Goal: Task Accomplishment & Management: Manage account settings

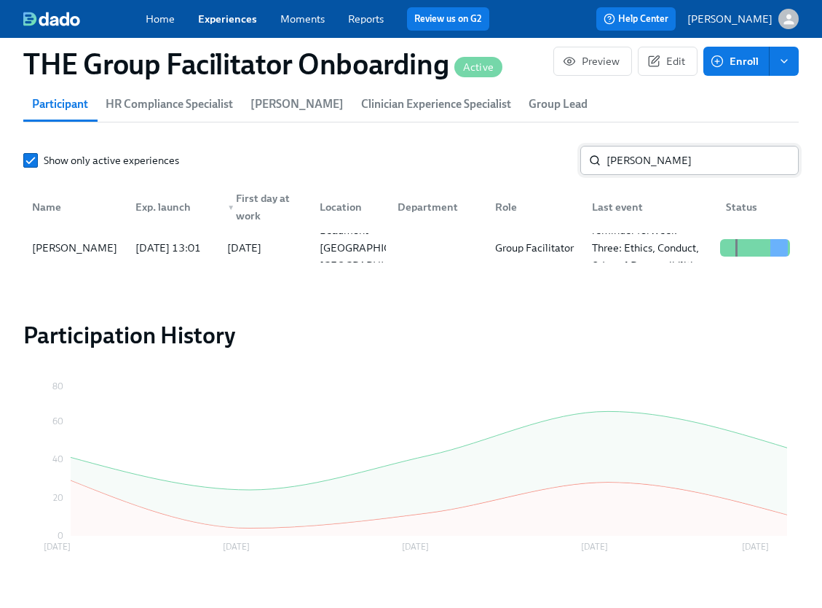
click at [700, 163] on input "tamara" at bounding box center [703, 160] width 192 height 29
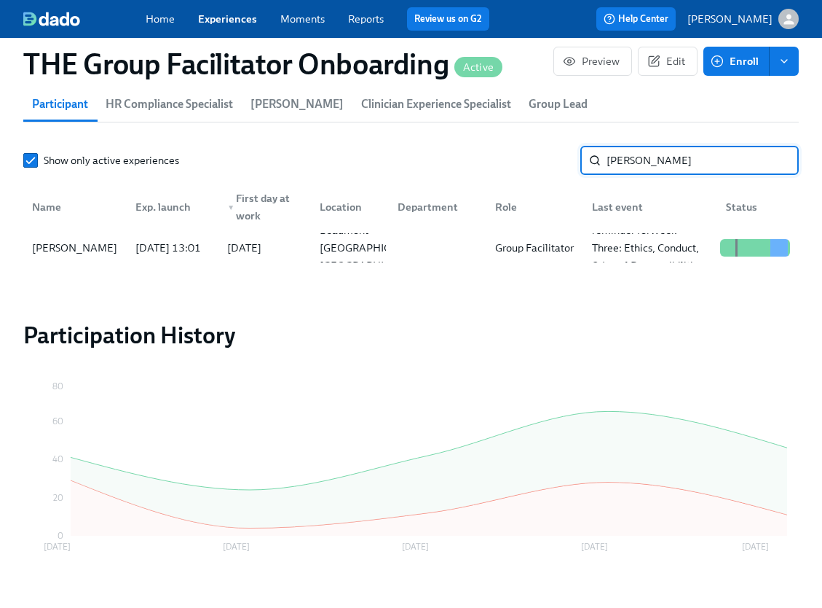
click at [700, 163] on input "tamara" at bounding box center [703, 160] width 192 height 29
click at [103, 253] on div "Barbara Meche" at bounding box center [74, 247] width 97 height 17
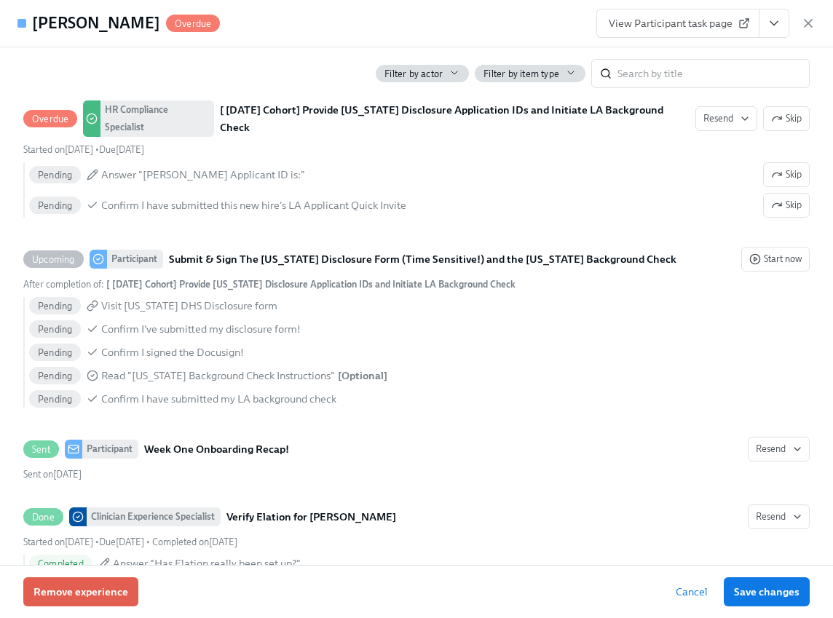
scroll to position [1426, 0]
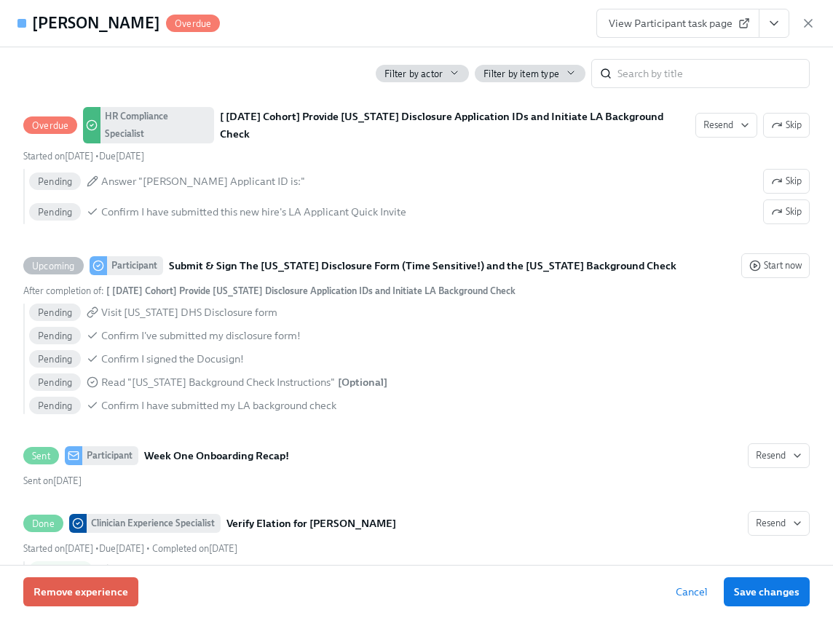
click at [730, 23] on span "View Participant task page" at bounding box center [678, 23] width 138 height 15
click at [769, 23] on icon "View task page" at bounding box center [774, 23] width 15 height 15
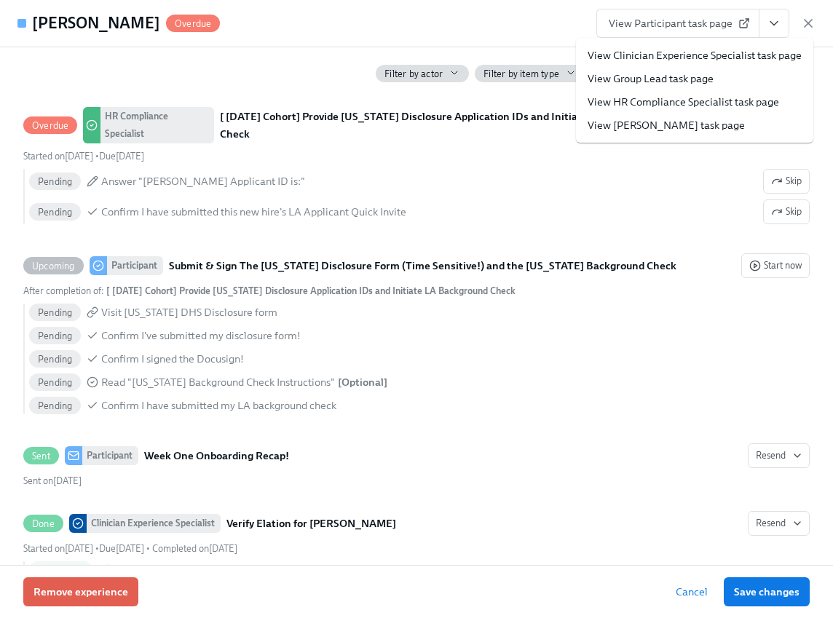
click at [718, 102] on link "View HR Compliance Specialist task page" at bounding box center [684, 102] width 192 height 15
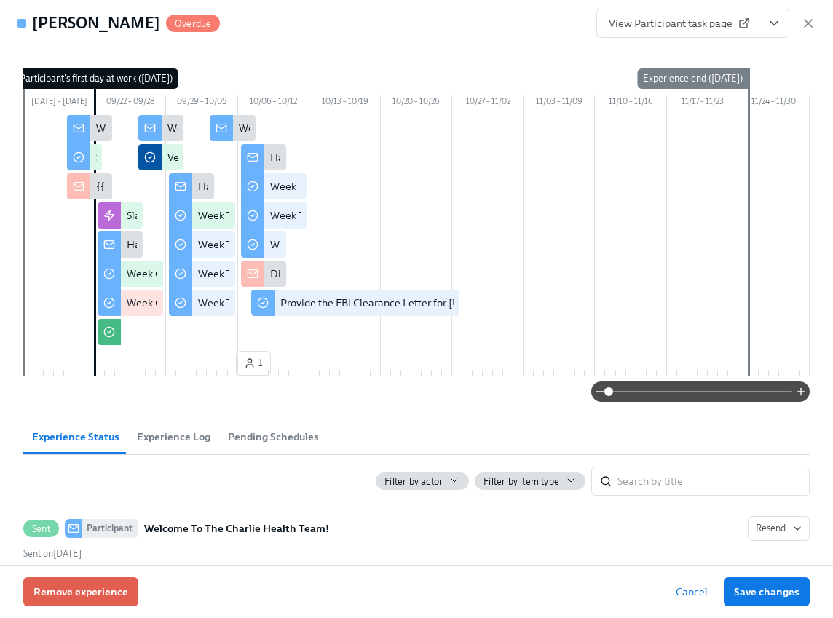
scroll to position [0, 0]
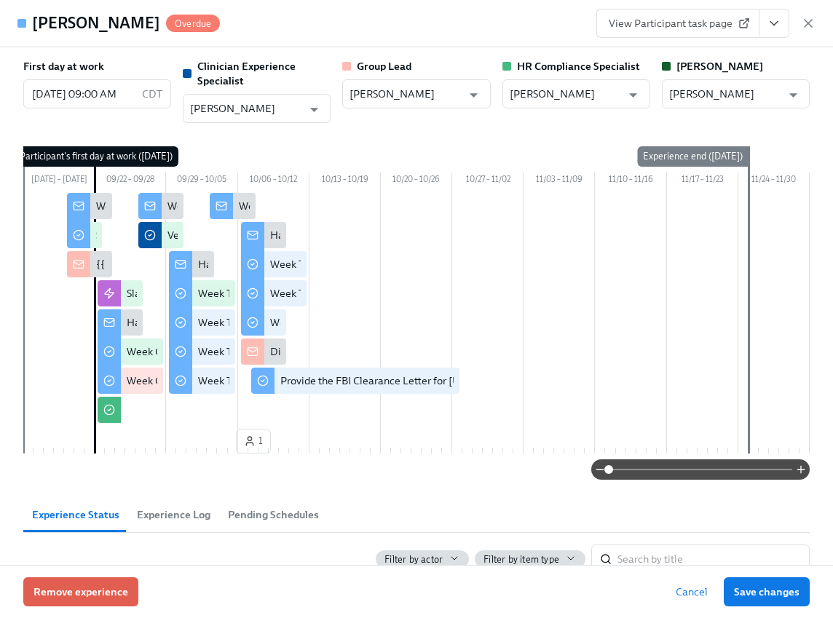
drag, startPoint x: 639, startPoint y: 45, endPoint x: 501, endPoint y: 34, distance: 138.1
click at [502, 35] on div "Barbara Meche Overdue View Participant task page" at bounding box center [416, 23] width 833 height 47
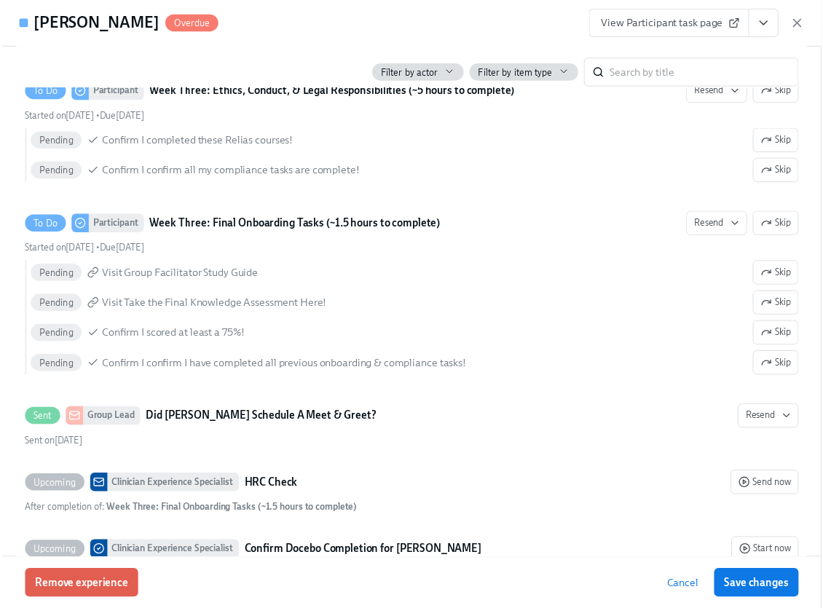
scroll to position [0, 21771]
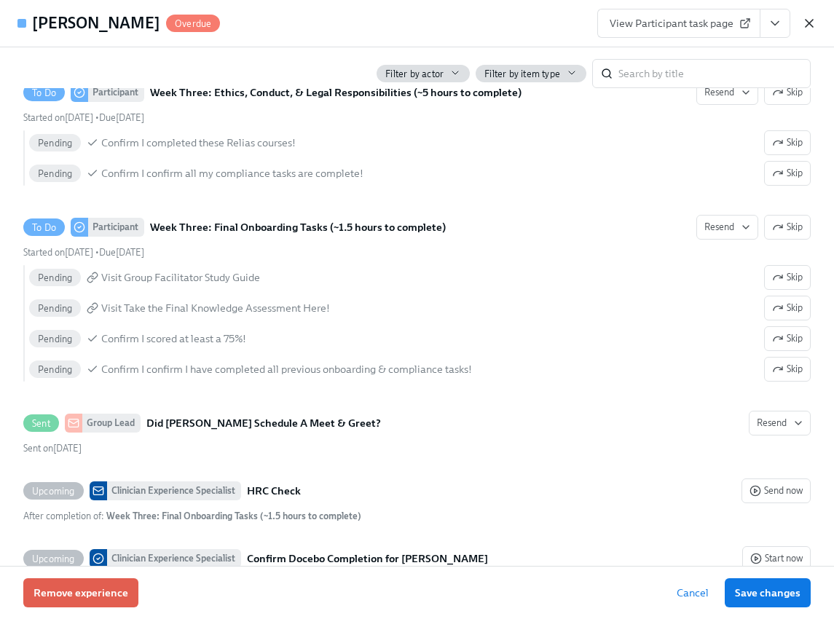
click at [805, 25] on icon "button" at bounding box center [809, 23] width 15 height 15
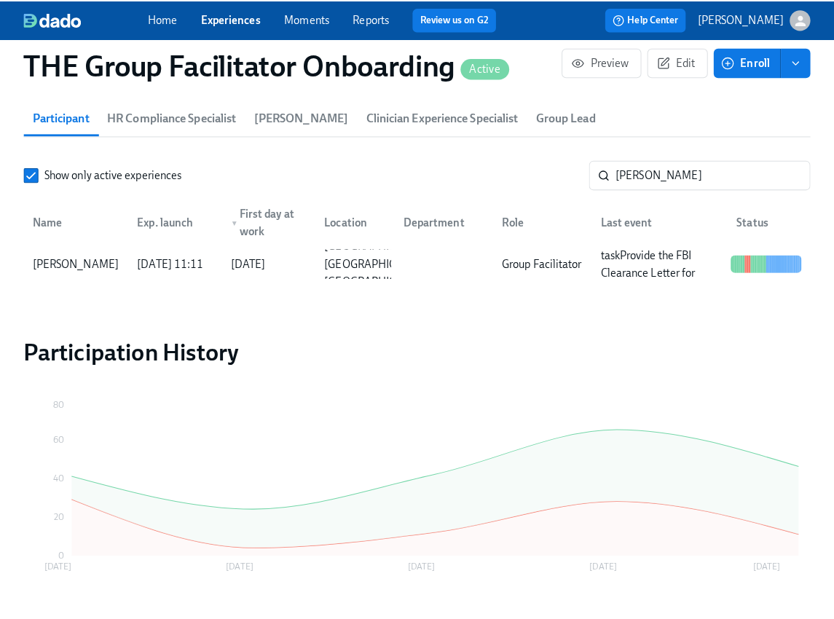
scroll to position [0, 21760]
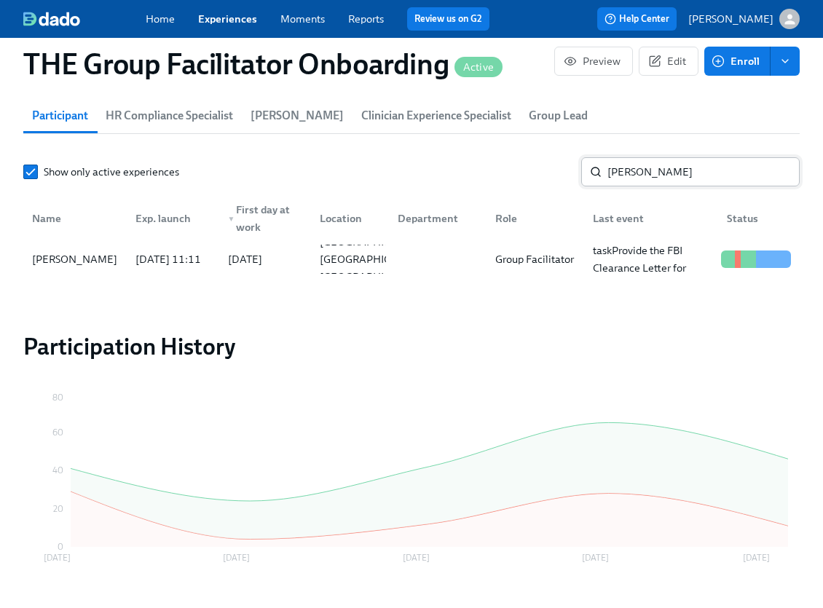
click at [674, 178] on input "MECHE" at bounding box center [704, 171] width 192 height 29
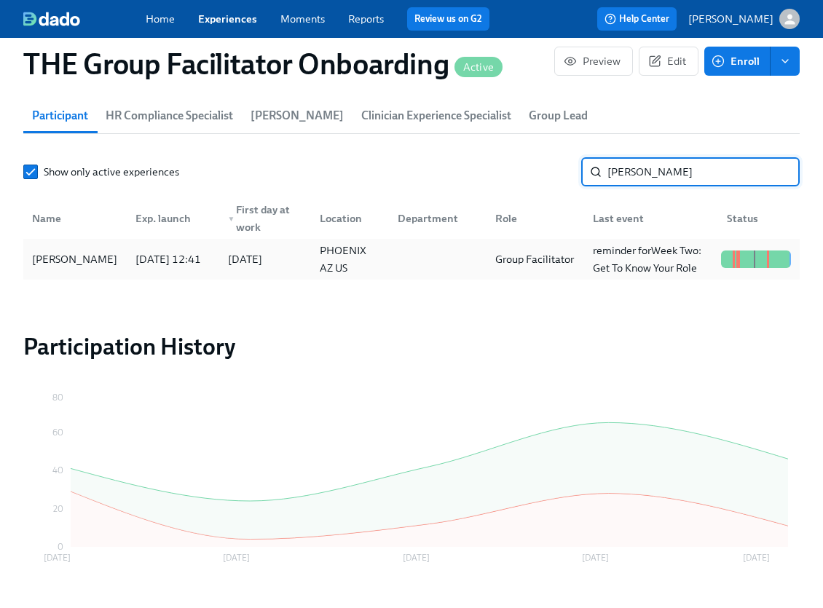
type input "zimmer"
click at [85, 258] on div "Melissa Zimmerman" at bounding box center [74, 259] width 97 height 17
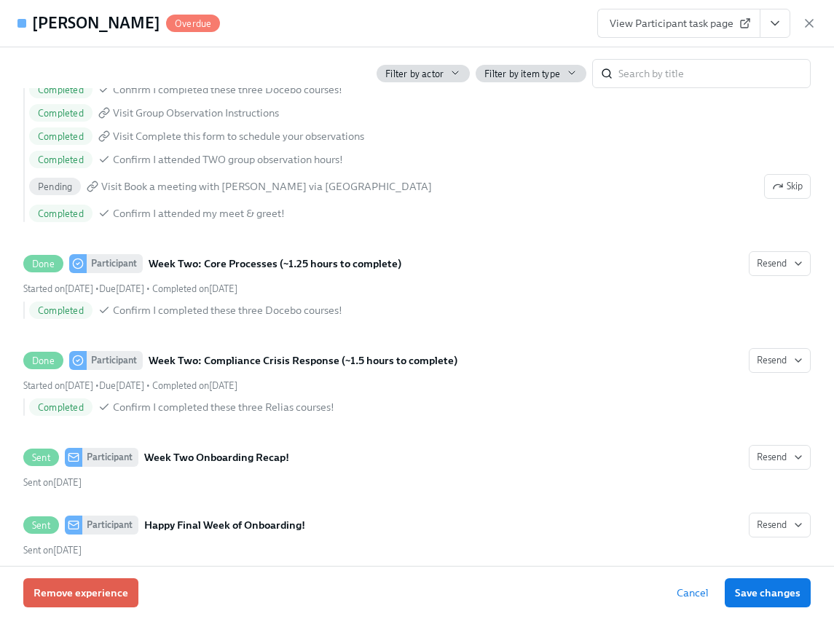
scroll to position [2225, 0]
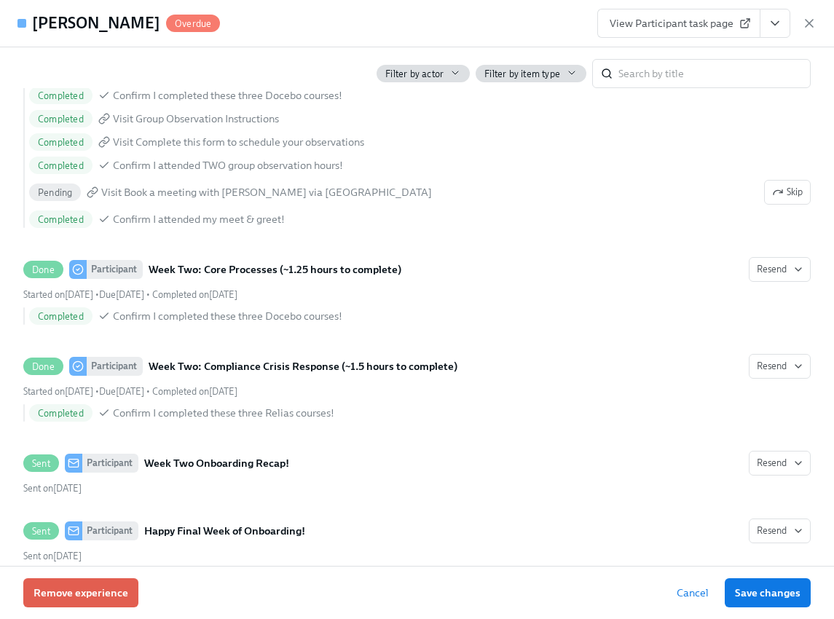
click at [732, 26] on span "View Participant task page" at bounding box center [679, 23] width 138 height 15
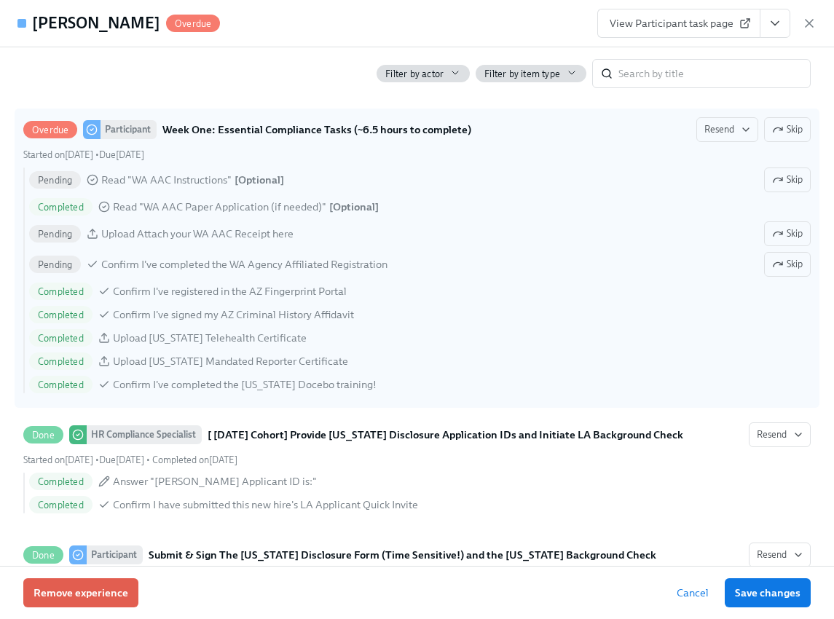
scroll to position [1163, 0]
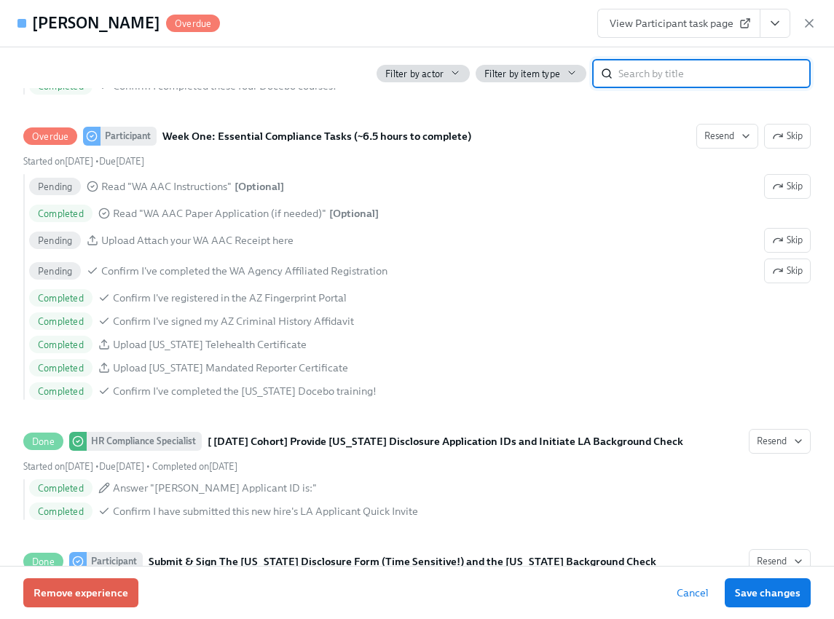
click at [688, 66] on input "search" at bounding box center [714, 73] width 192 height 29
click at [688, 63] on input "search" at bounding box center [714, 73] width 192 height 29
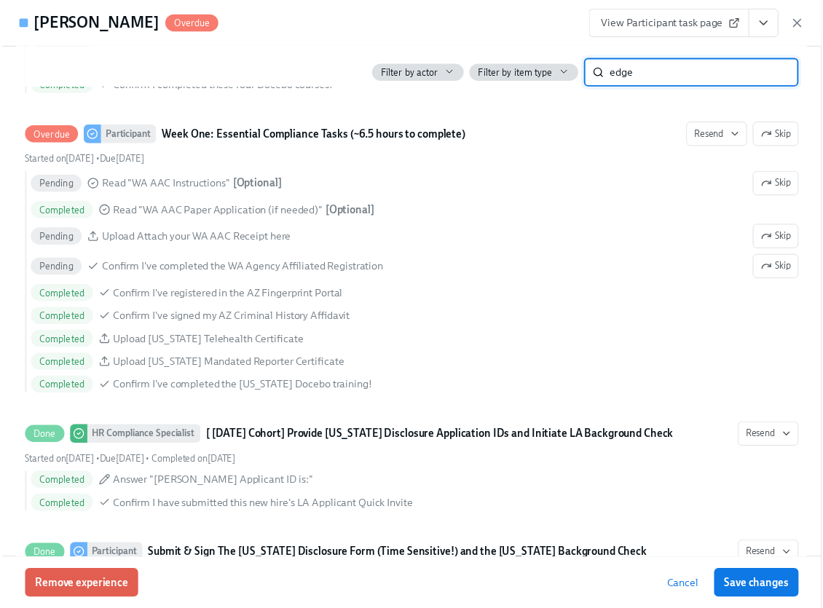
scroll to position [329, 0]
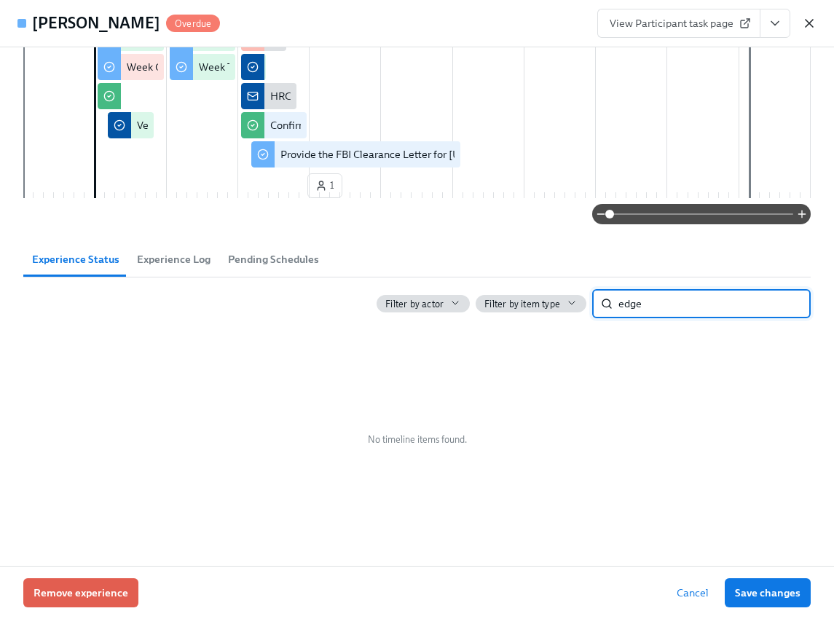
type input "edge"
drag, startPoint x: 806, startPoint y: 22, endPoint x: 769, endPoint y: 83, distance: 71.6
click at [806, 22] on icon "button" at bounding box center [809, 23] width 15 height 15
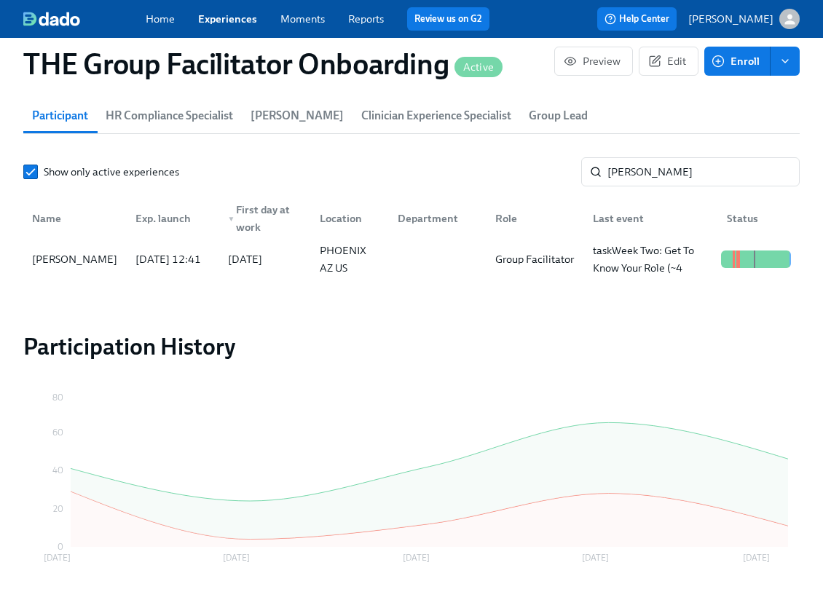
scroll to position [0, 21760]
click at [707, 178] on input "zimmer" at bounding box center [704, 171] width 192 height 29
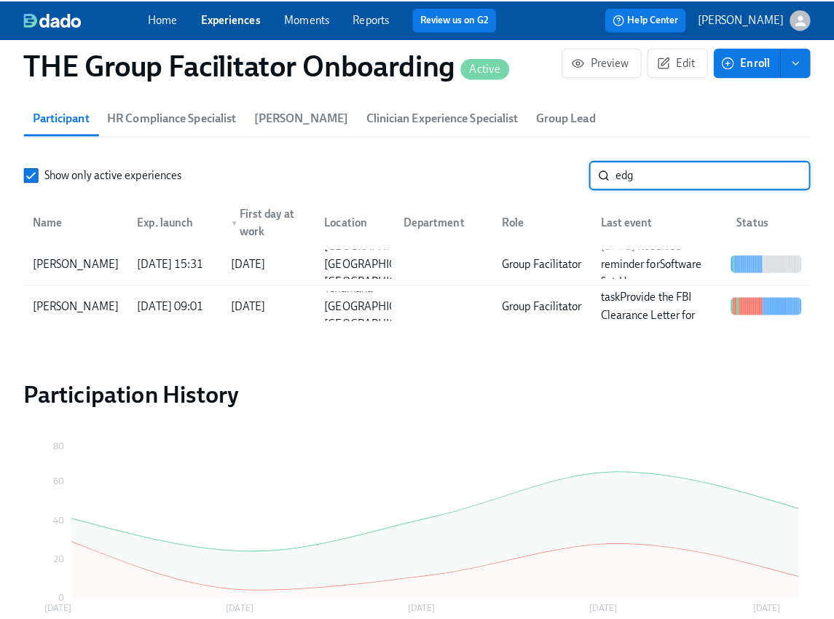
scroll to position [0, 21771]
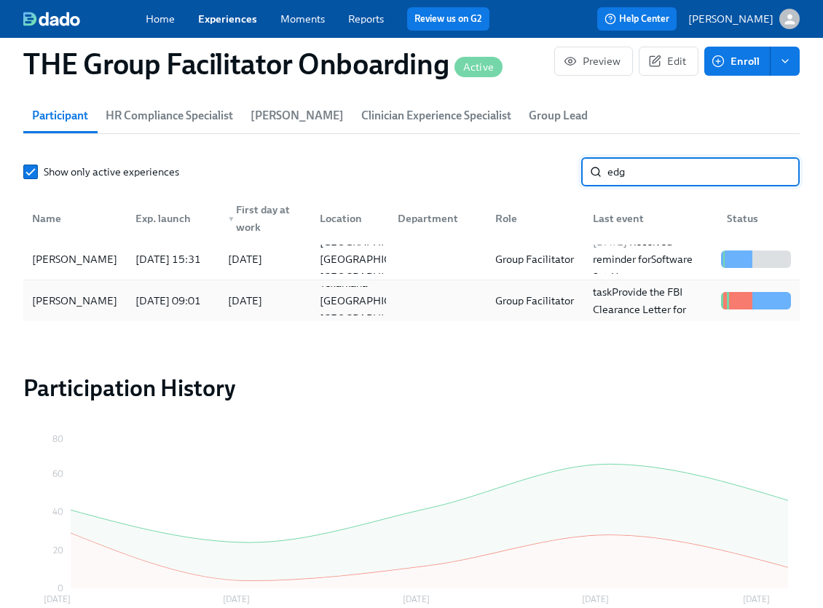
type input "edg"
click at [56, 309] on div "Tyler Edge" at bounding box center [74, 300] width 97 height 17
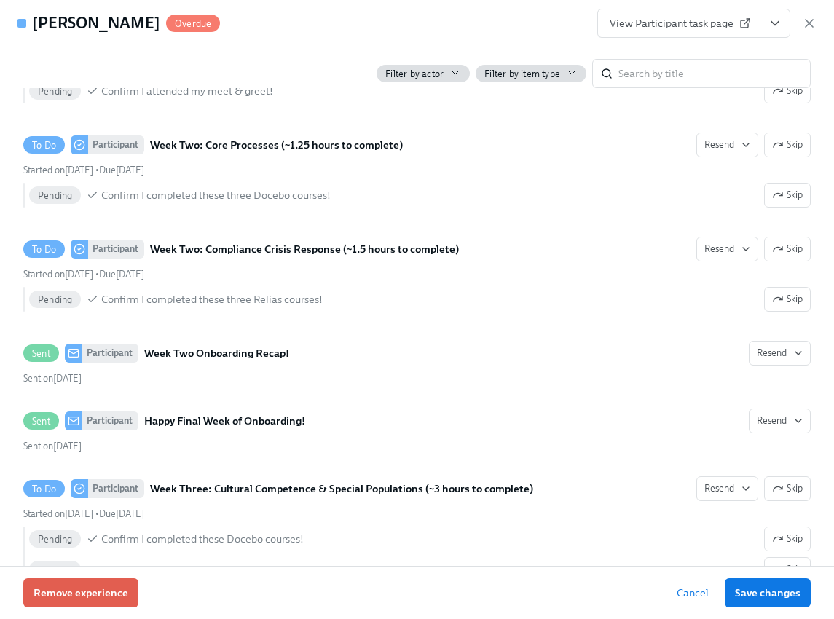
scroll to position [2440, 0]
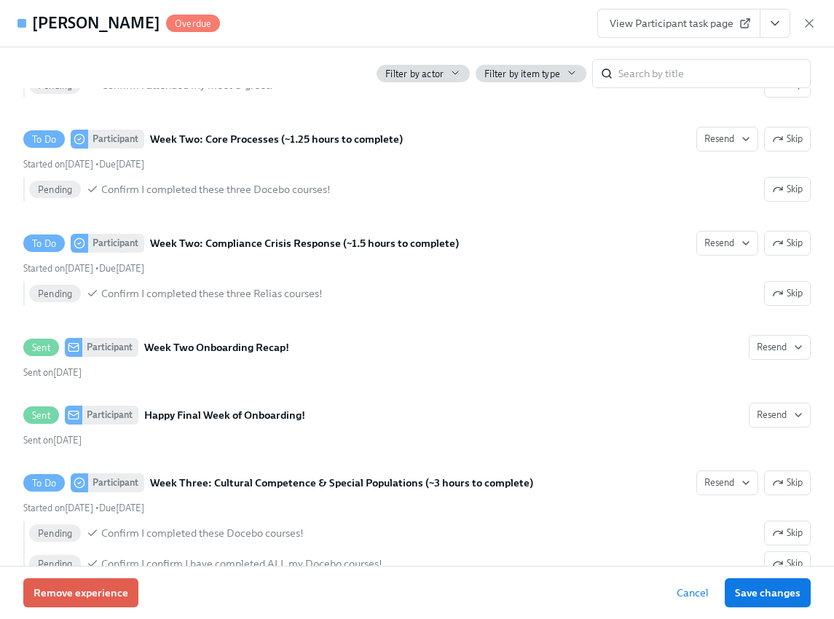
click at [769, 23] on icon "View task page" at bounding box center [775, 23] width 15 height 15
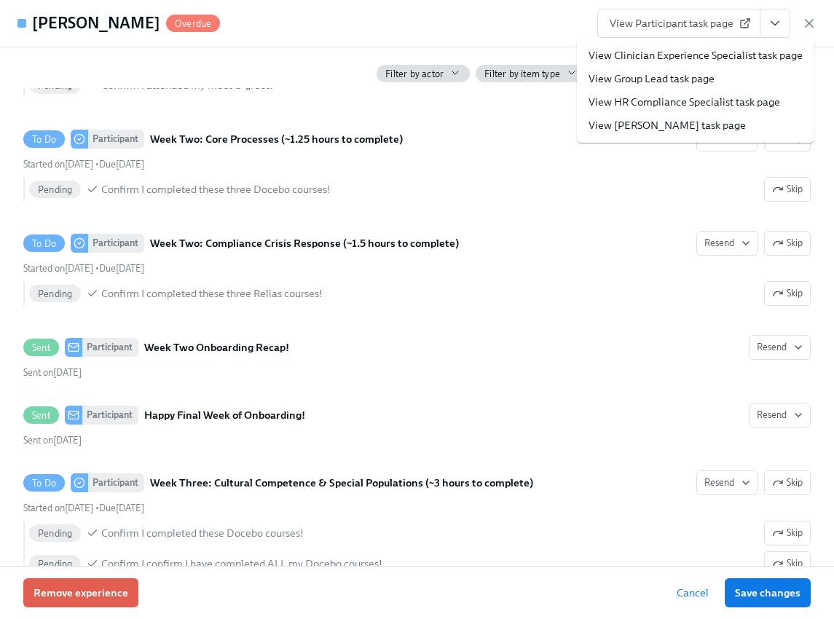
click at [744, 50] on link "View Clinician Experience Specialist task page" at bounding box center [696, 55] width 214 height 15
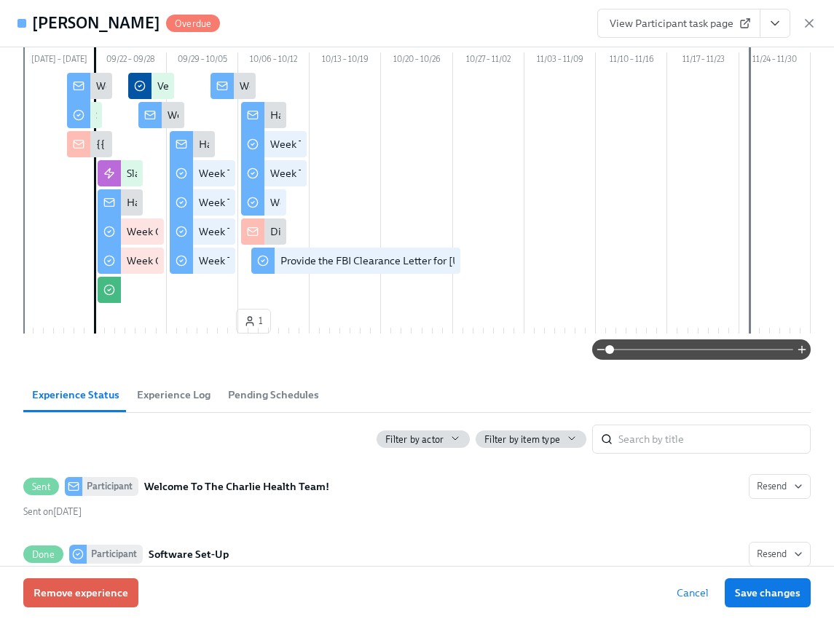
scroll to position [0, 0]
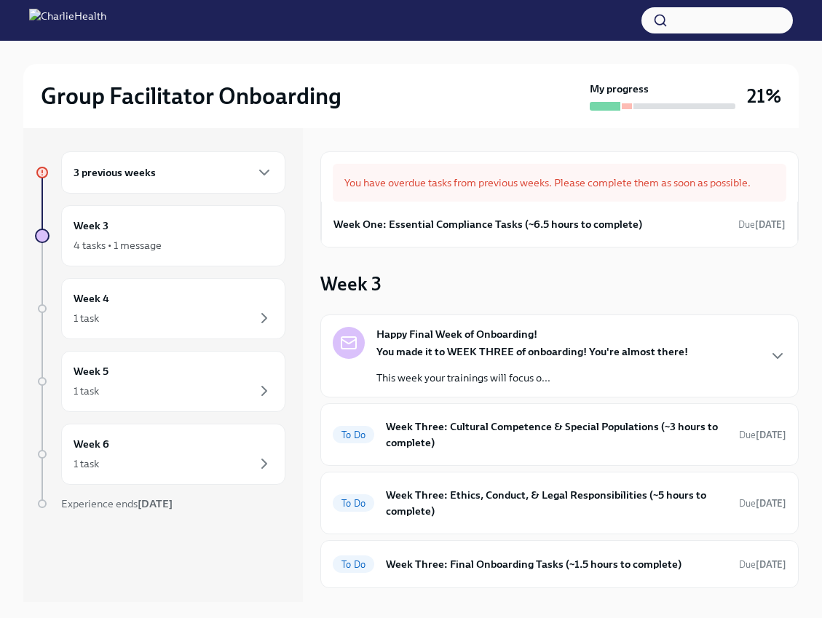
click at [237, 176] on div "3 previous weeks" at bounding box center [174, 172] width 200 height 17
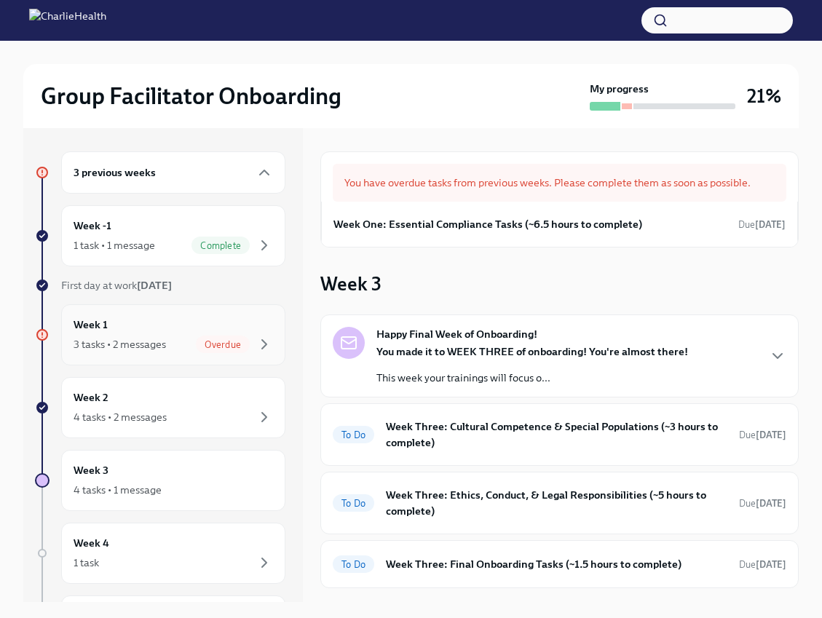
click at [204, 321] on div "Week 1 3 tasks • 2 messages Overdue" at bounding box center [174, 335] width 200 height 36
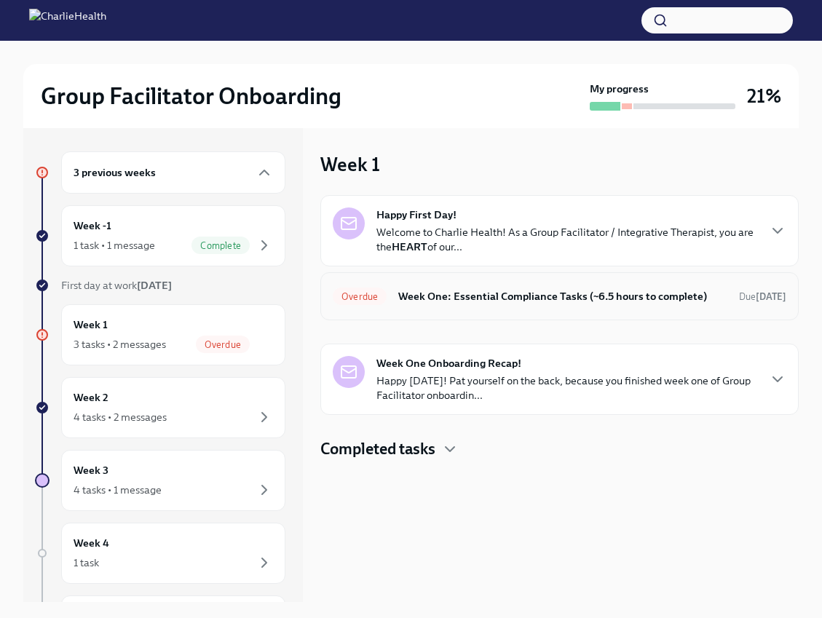
click at [576, 294] on h6 "Week One: Essential Compliance Tasks (~6.5 hours to complete)" at bounding box center [562, 296] width 329 height 16
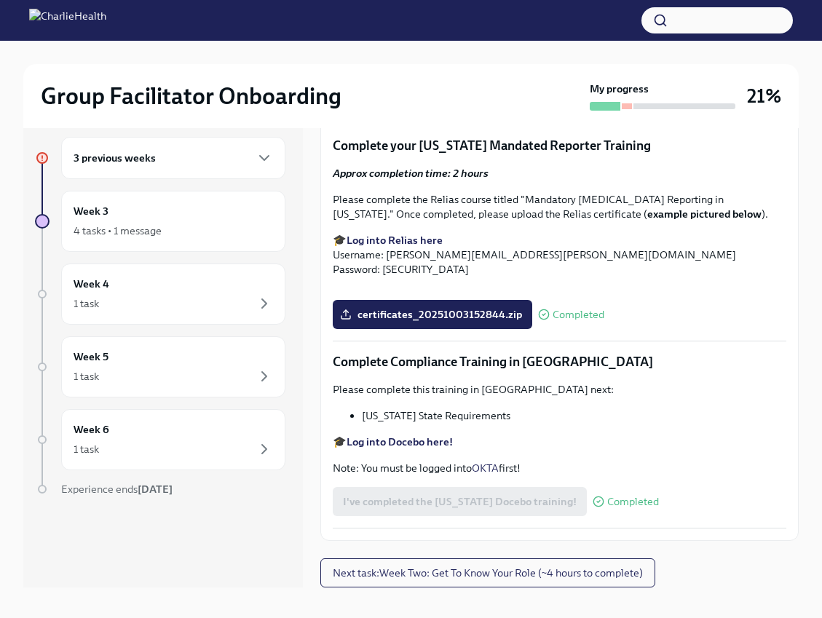
scroll to position [25, 0]
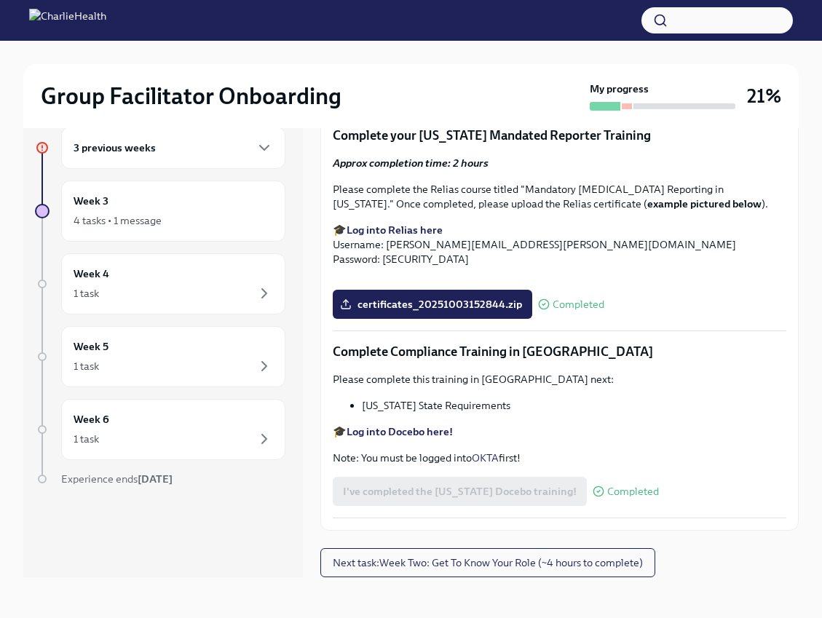
click at [245, 149] on div "3 previous weeks" at bounding box center [174, 147] width 200 height 17
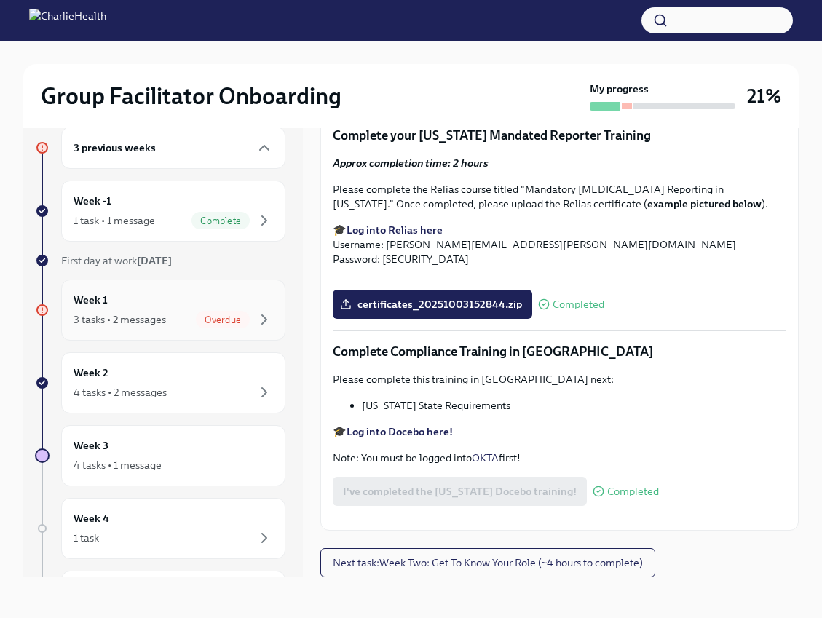
click at [184, 319] on div "3 tasks • 2 messages Overdue" at bounding box center [174, 319] width 200 height 17
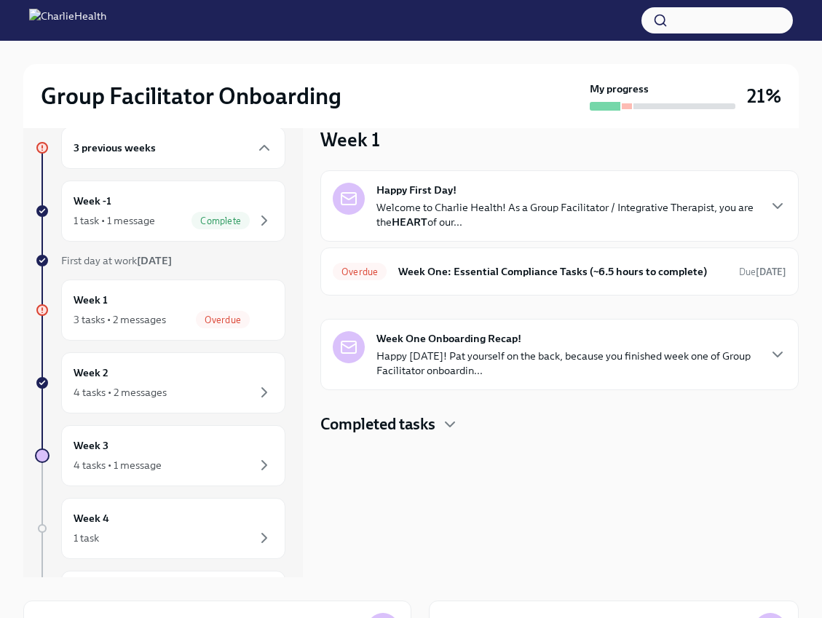
click at [440, 424] on div "Completed tasks" at bounding box center [560, 425] width 479 height 22
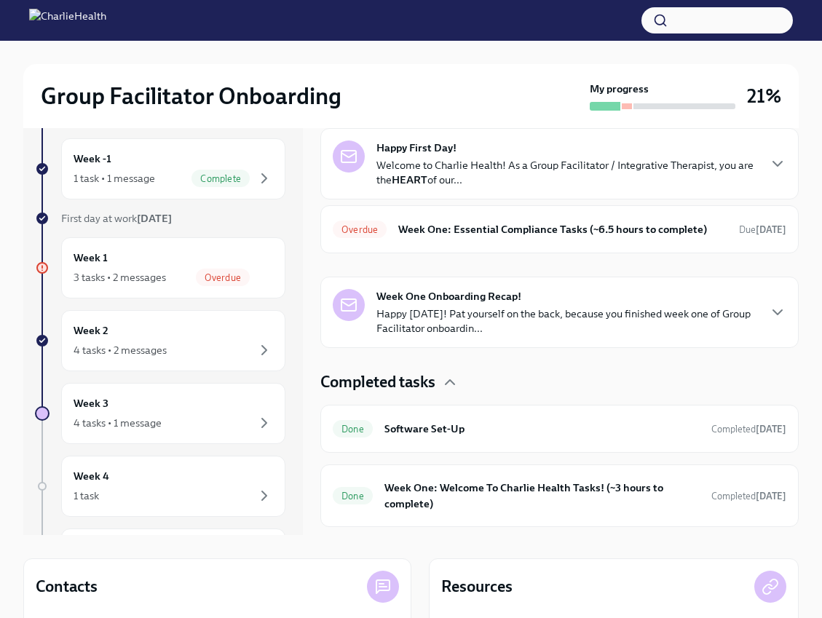
scroll to position [61, 0]
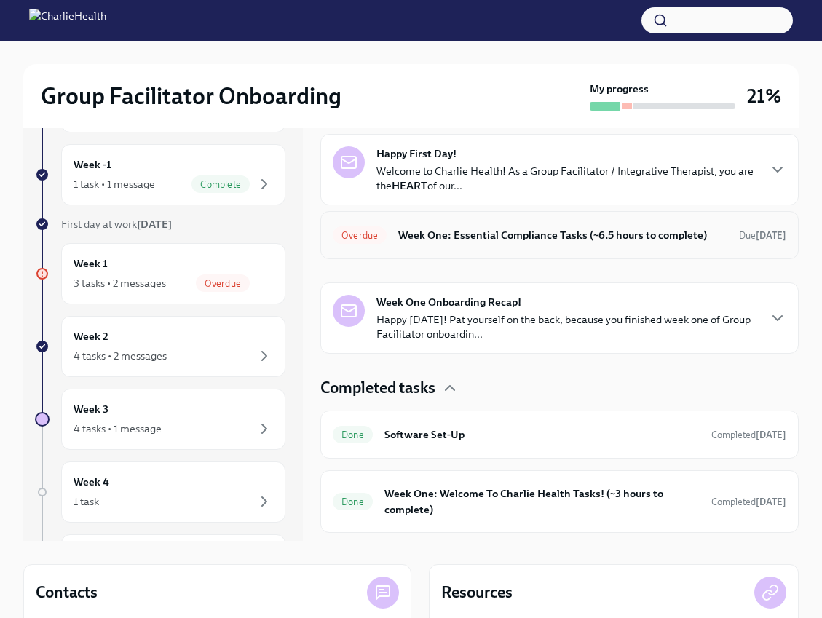
click at [653, 236] on h6 "Week One: Essential Compliance Tasks (~6.5 hours to complete)" at bounding box center [562, 235] width 329 height 16
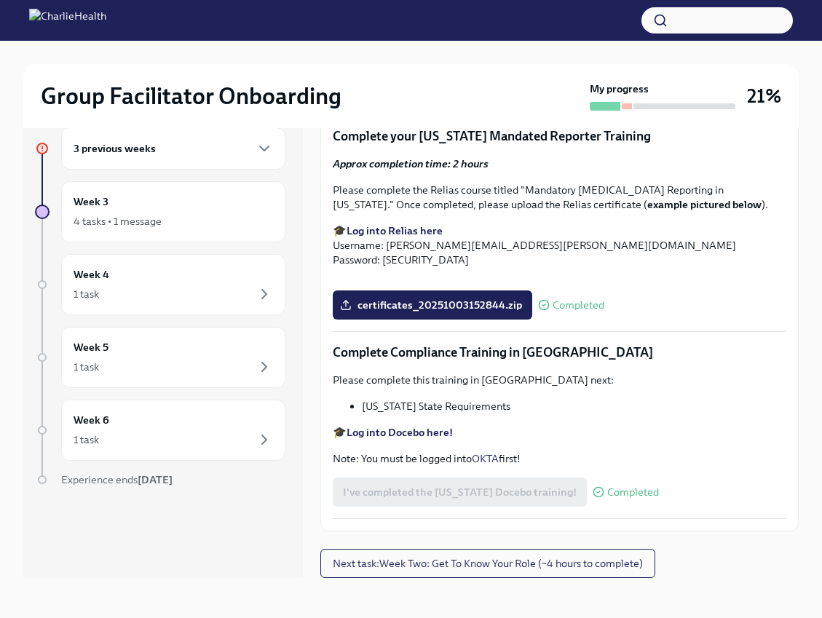
scroll to position [25, 0]
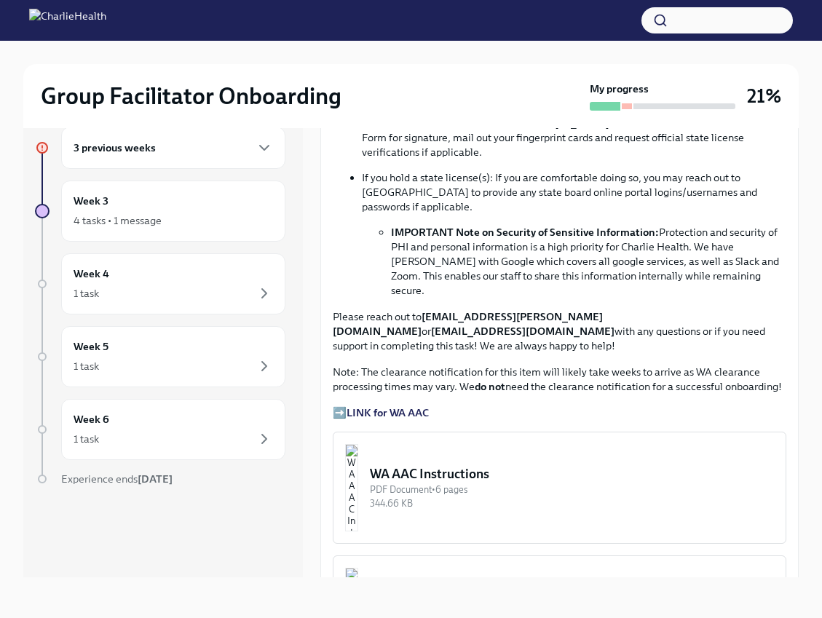
scroll to position [919, 0]
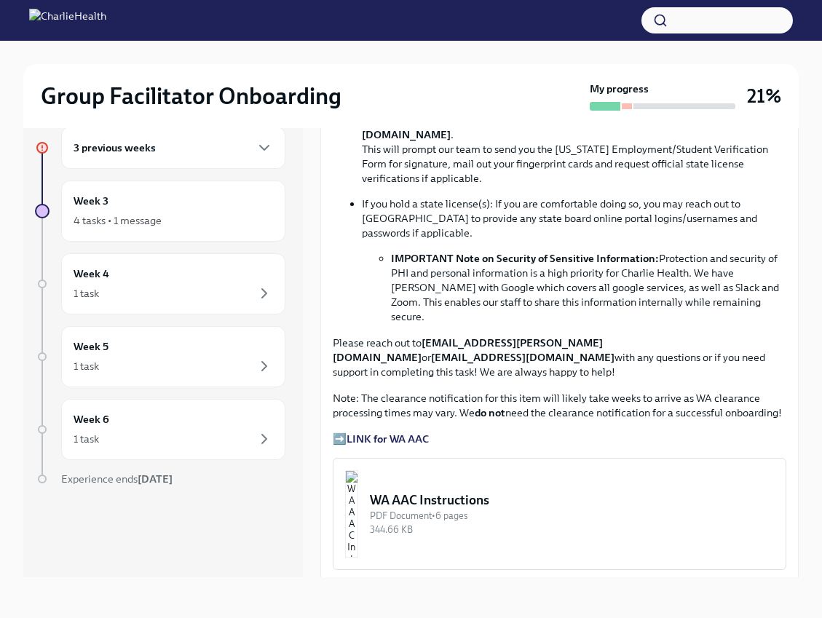
click at [691, 251] on li "IMPORTANT Note on Security of Sensitive Information: Protection and security of…" at bounding box center [589, 287] width 396 height 73
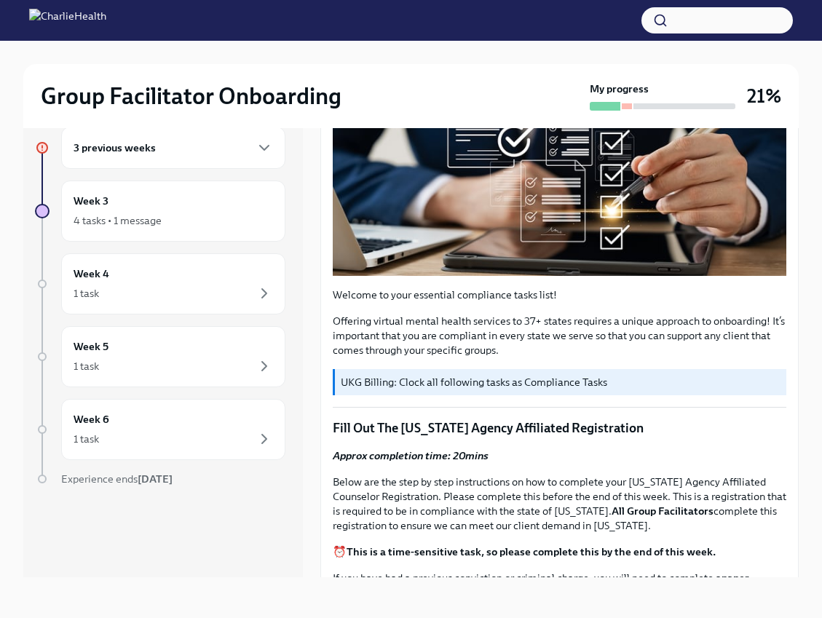
scroll to position [0, 0]
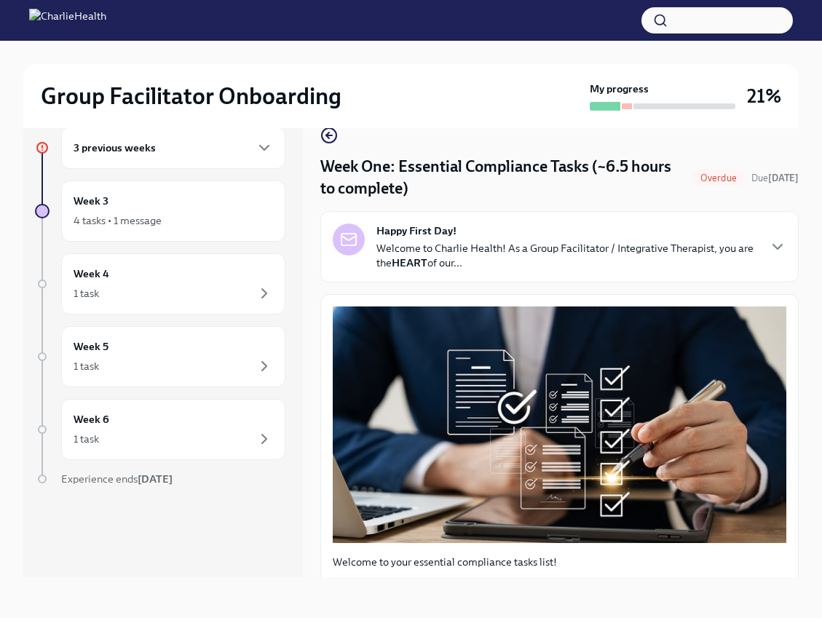
click at [186, 150] on div "3 previous weeks" at bounding box center [174, 147] width 200 height 17
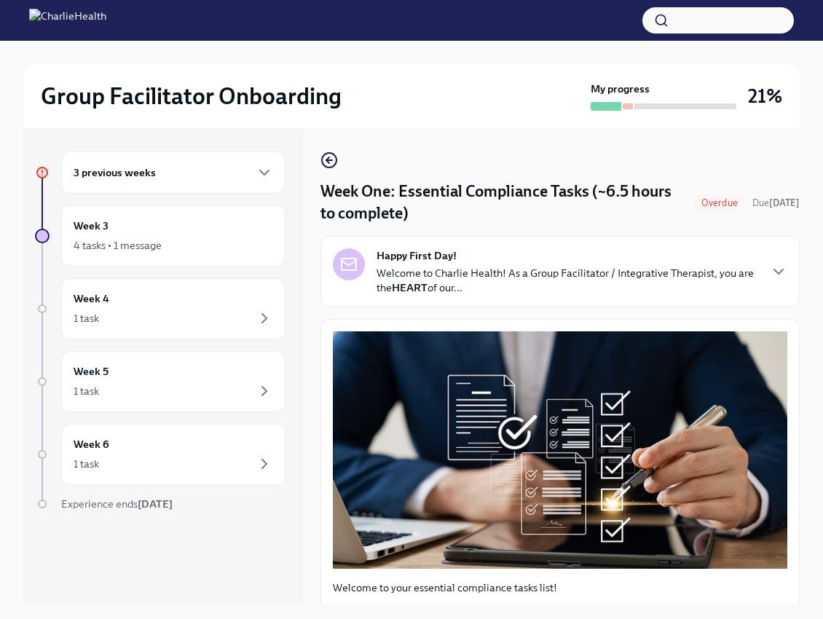
scroll to position [7, 0]
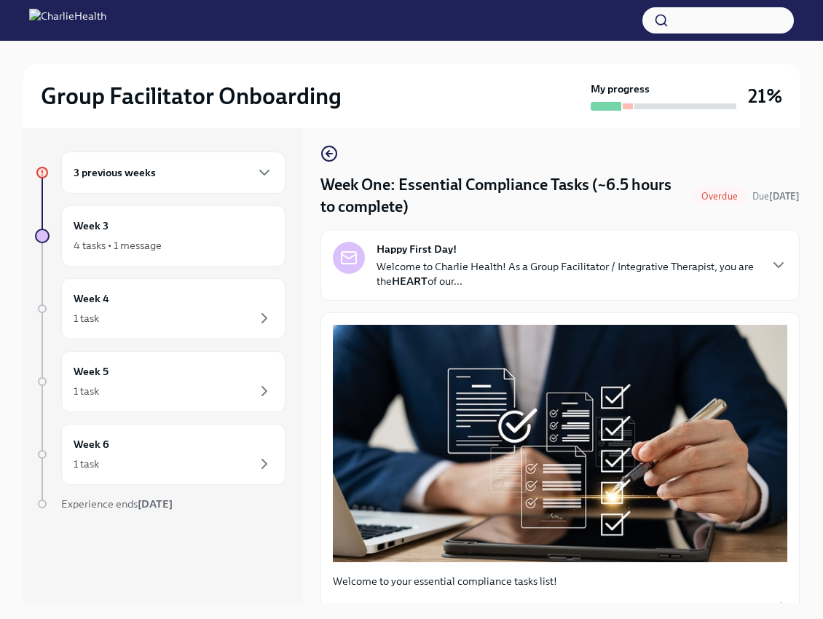
click at [763, 248] on div "Happy First Day! Welcome to Charlie Health! As a Group Facilitator / Integrativ…" at bounding box center [560, 265] width 455 height 47
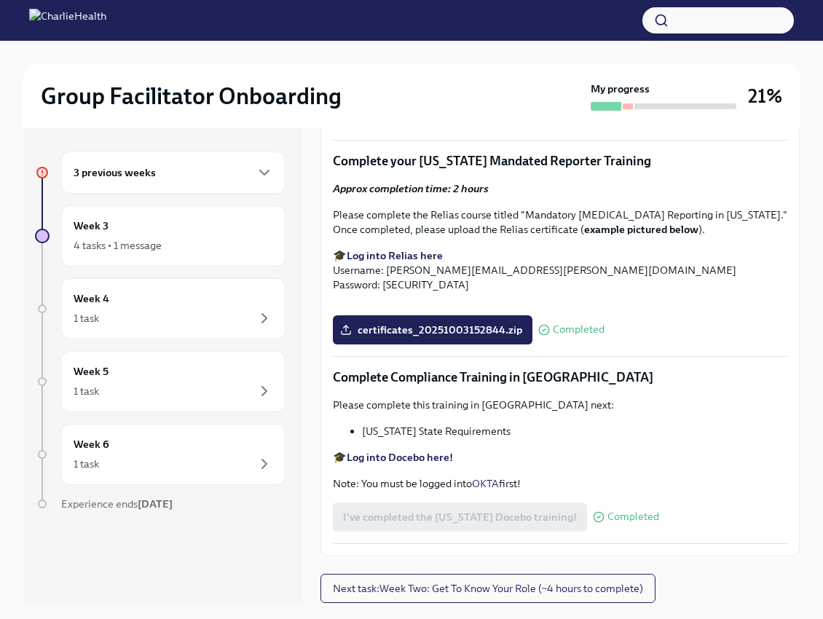
scroll to position [3487, 0]
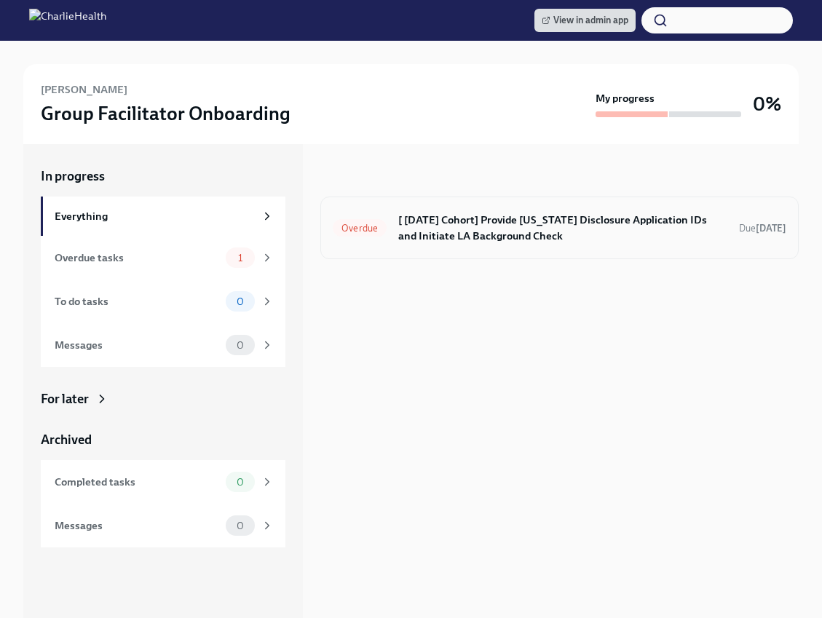
click at [518, 235] on h6 "[ [DATE] Cohort] Provide [US_STATE] Disclosure Application IDs and Initiate LA …" at bounding box center [562, 228] width 329 height 32
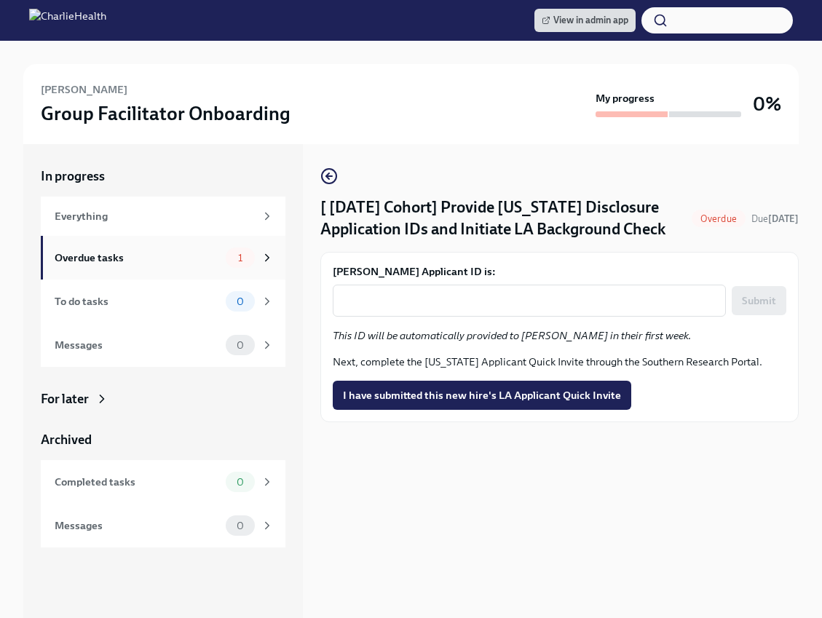
click at [246, 254] on span "1" at bounding box center [240, 258] width 22 height 11
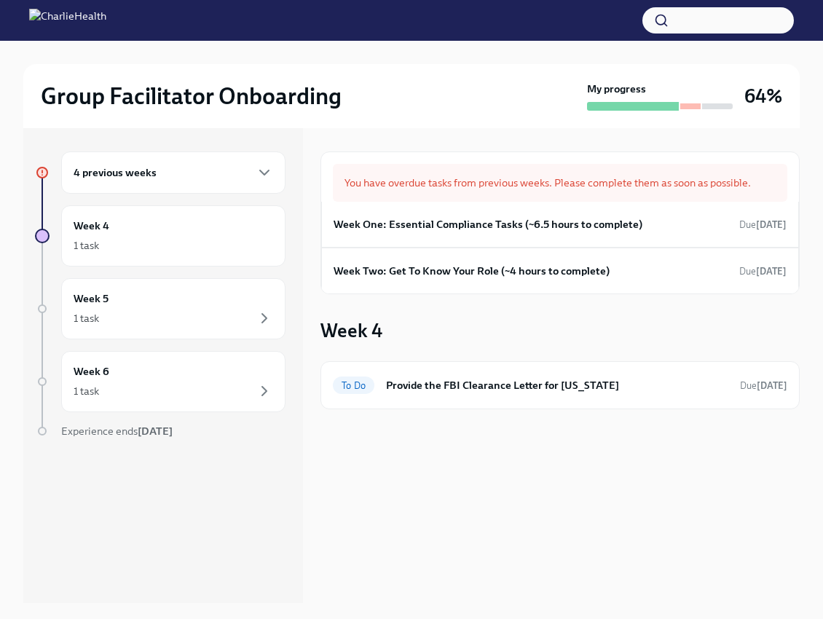
click at [208, 168] on div "4 previous weeks" at bounding box center [174, 172] width 200 height 17
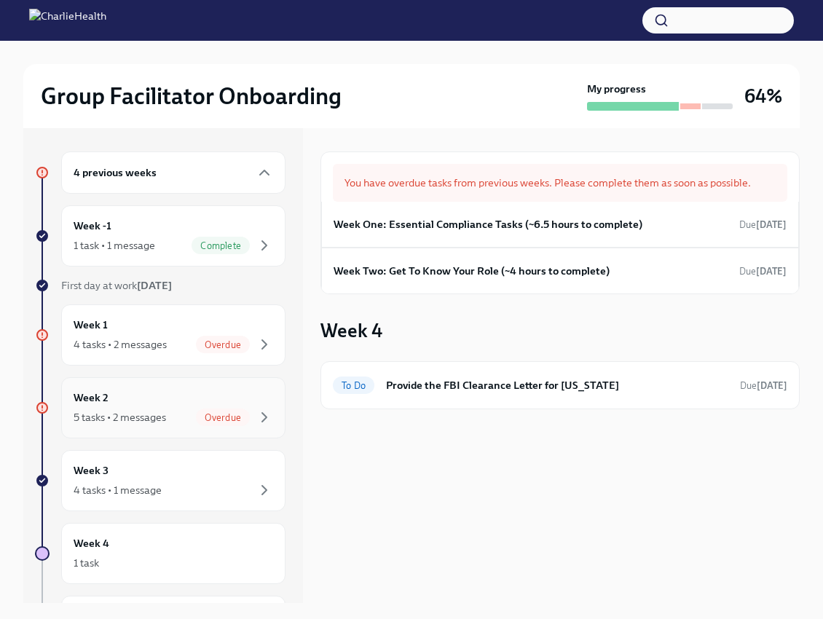
click at [196, 415] on span "Overdue" at bounding box center [223, 417] width 54 height 11
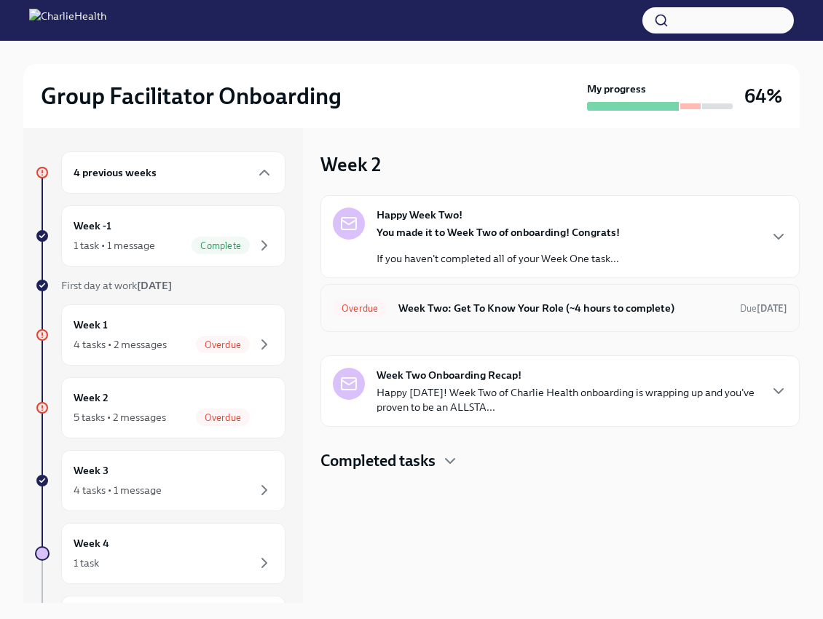
click at [519, 319] on div "Overdue Week Two: Get To Know Your Role (~4 hours to complete) Due 8 days ago" at bounding box center [560, 307] width 455 height 23
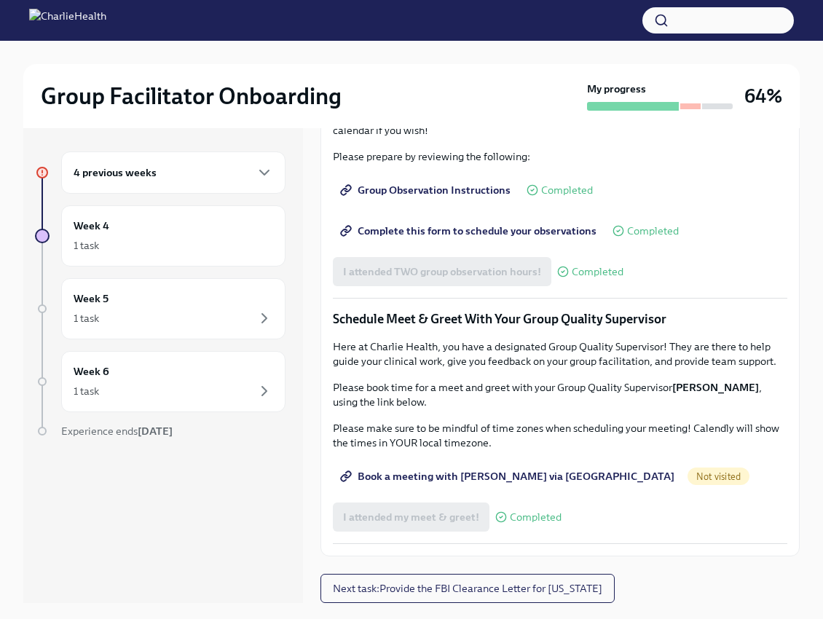
scroll to position [1231, 0]
click at [465, 476] on span "Book a meeting with Claire via Calendly" at bounding box center [508, 476] width 331 height 15
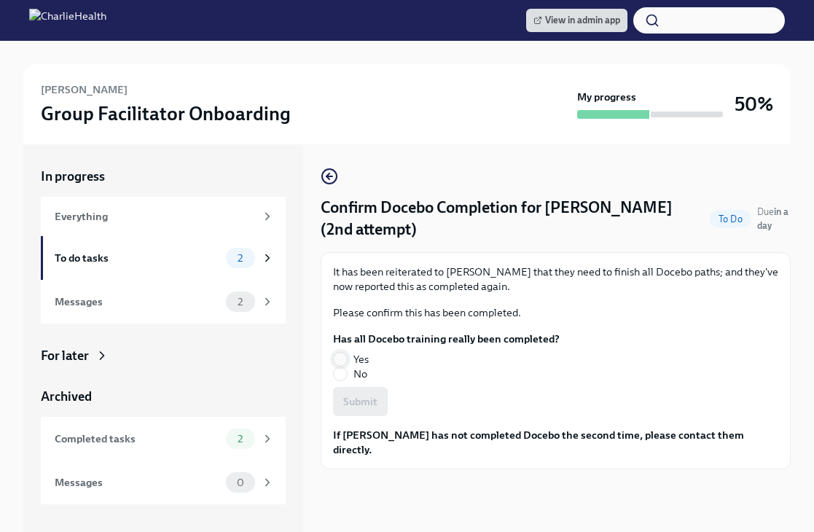
click at [344, 353] on input "Yes" at bounding box center [340, 359] width 13 height 13
radio input "true"
click at [364, 397] on span "Submit" at bounding box center [360, 401] width 34 height 15
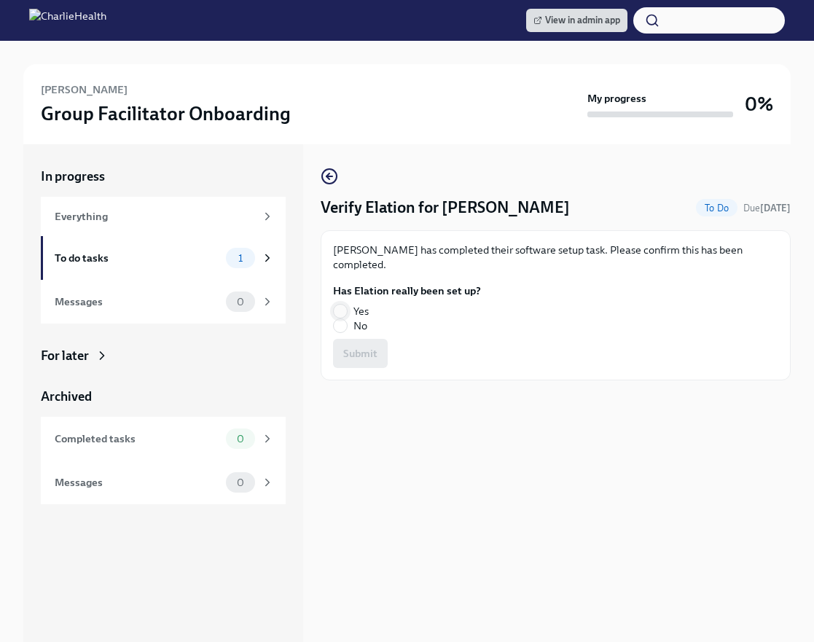
click at [342, 307] on input "Yes" at bounding box center [340, 310] width 13 height 13
radio input "true"
click at [354, 356] on span "Submit" at bounding box center [360, 353] width 34 height 15
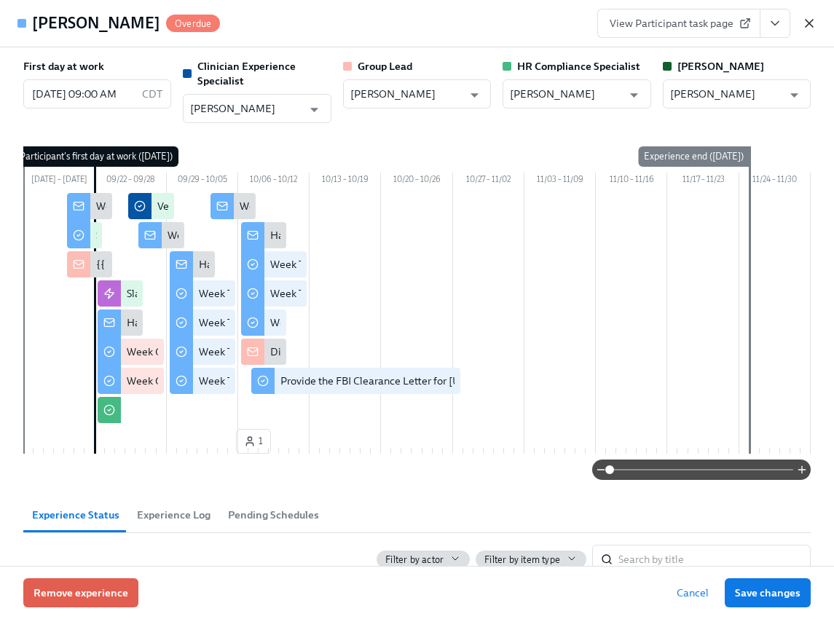
click at [806, 17] on icon "button" at bounding box center [809, 23] width 15 height 15
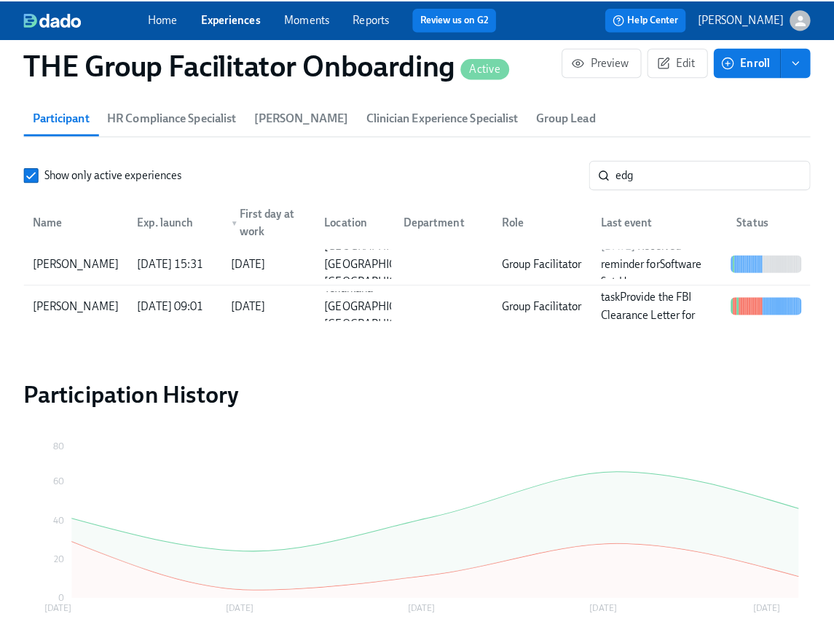
scroll to position [0, 21760]
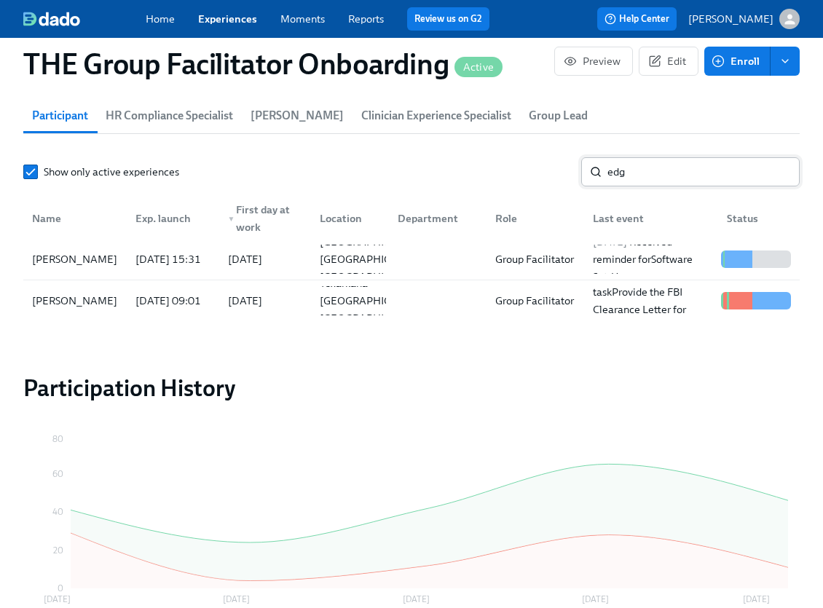
click at [653, 170] on input "edg" at bounding box center [704, 171] width 192 height 29
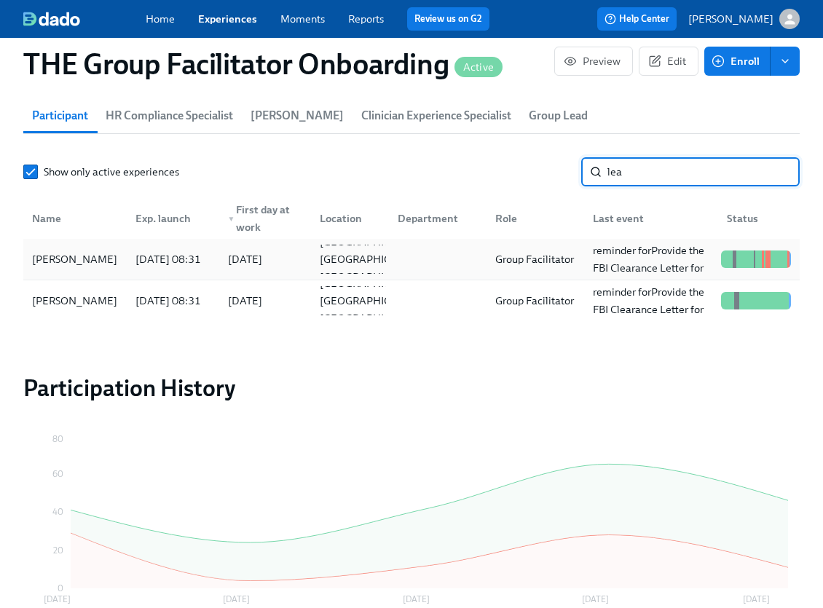
type input "lea"
click at [104, 268] on div "Arien Leal-Gattis" at bounding box center [74, 259] width 97 height 17
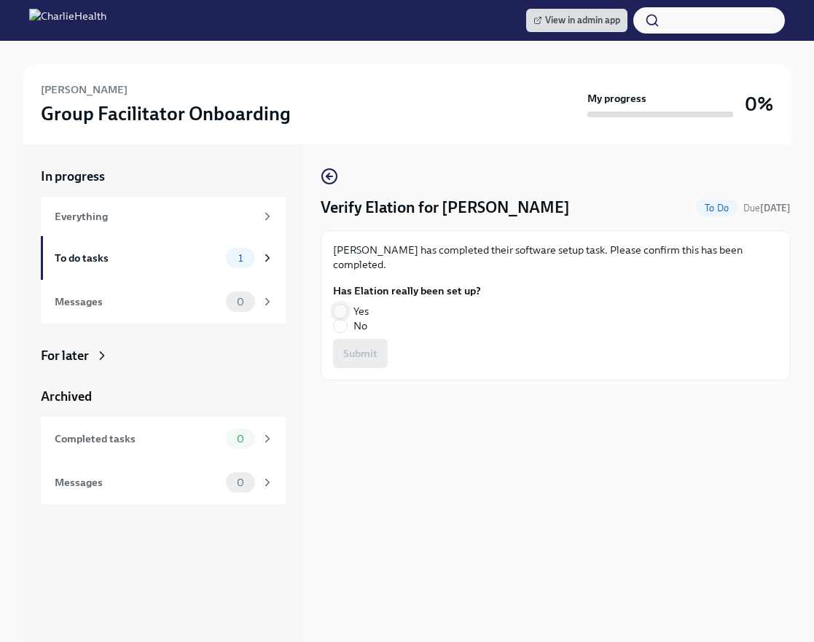
click at [342, 304] on input "Yes" at bounding box center [340, 310] width 13 height 13
radio input "true"
click at [355, 346] on span "Submit" at bounding box center [360, 353] width 34 height 15
click at [349, 306] on label "Yes" at bounding box center [401, 311] width 136 height 15
click at [347, 306] on input "Yes" at bounding box center [340, 310] width 13 height 13
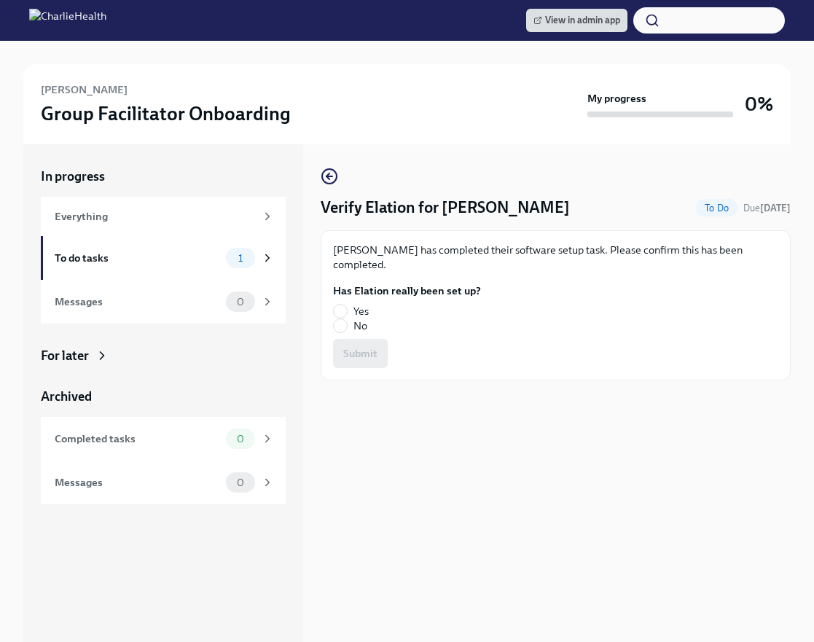
radio input "true"
click at [365, 340] on button "Submit" at bounding box center [360, 353] width 55 height 29
